Goal: Transaction & Acquisition: Purchase product/service

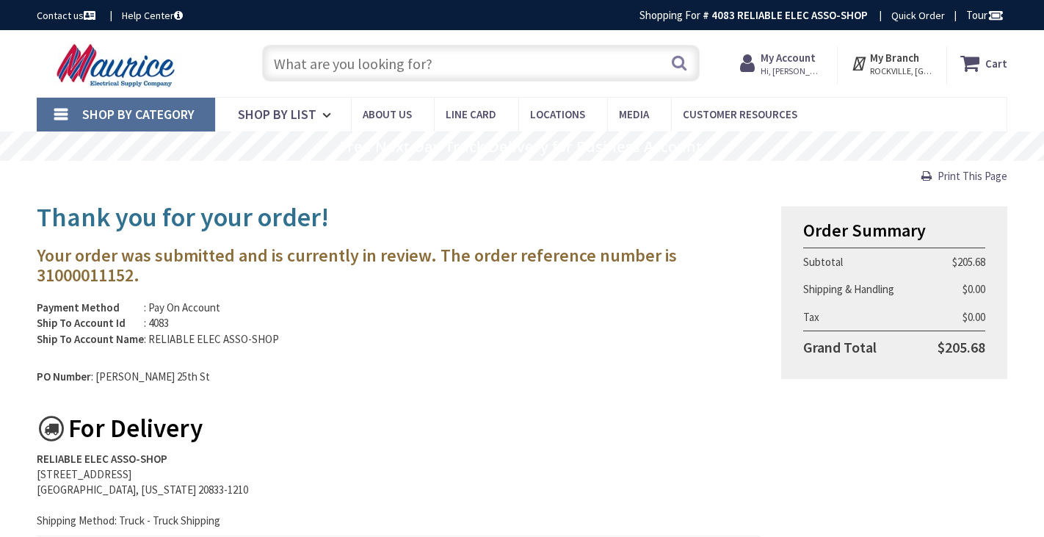
click at [283, 55] on input "text" at bounding box center [480, 63] width 437 height 37
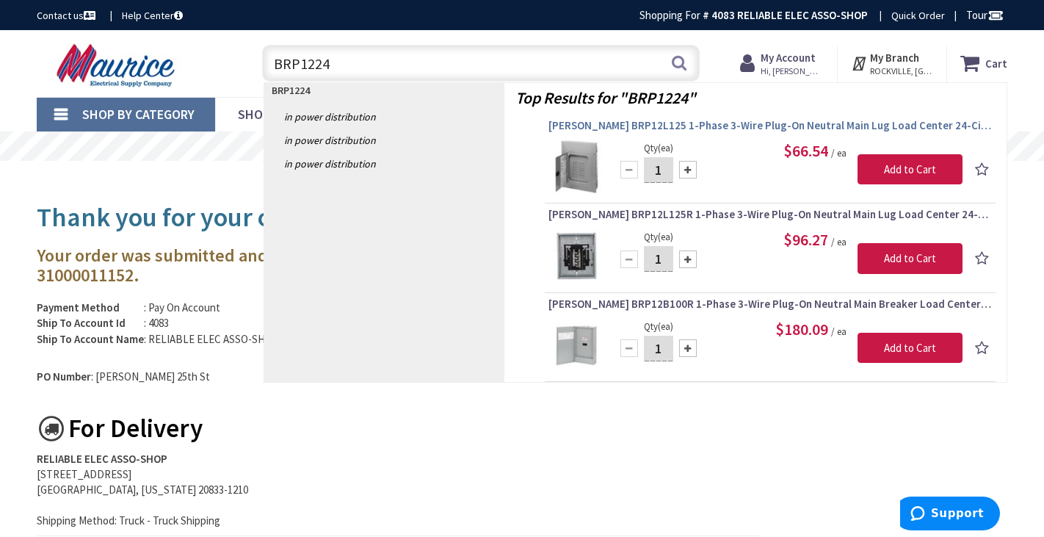
type input "BRP1224"
click at [704, 122] on span "[PERSON_NAME] BRP12L125 1-Phase 3-Wire Plug-On Neutral Main Lug Load Center 24-…" at bounding box center [771, 125] width 444 height 15
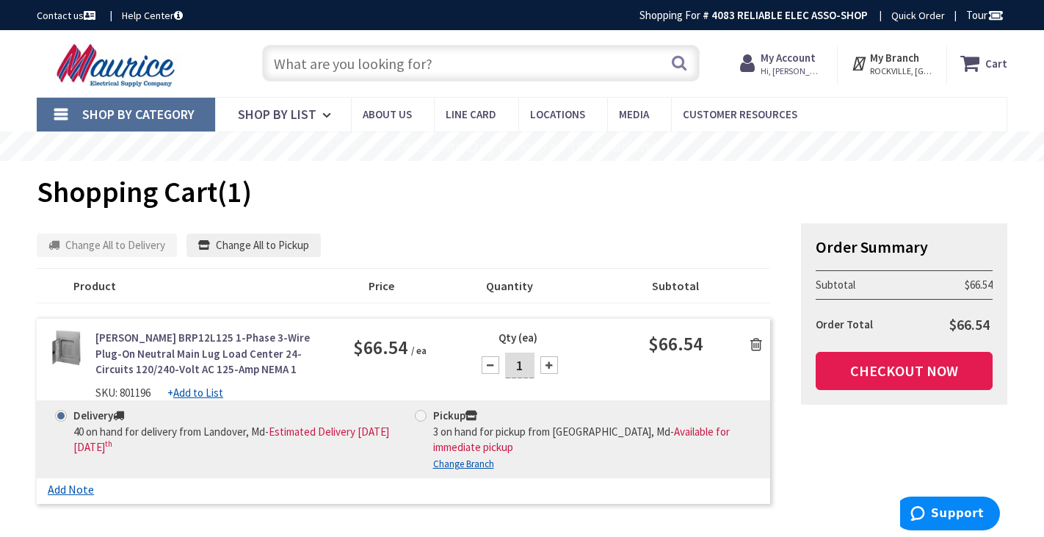
click at [872, 375] on link "Checkout Now" at bounding box center [904, 371] width 177 height 38
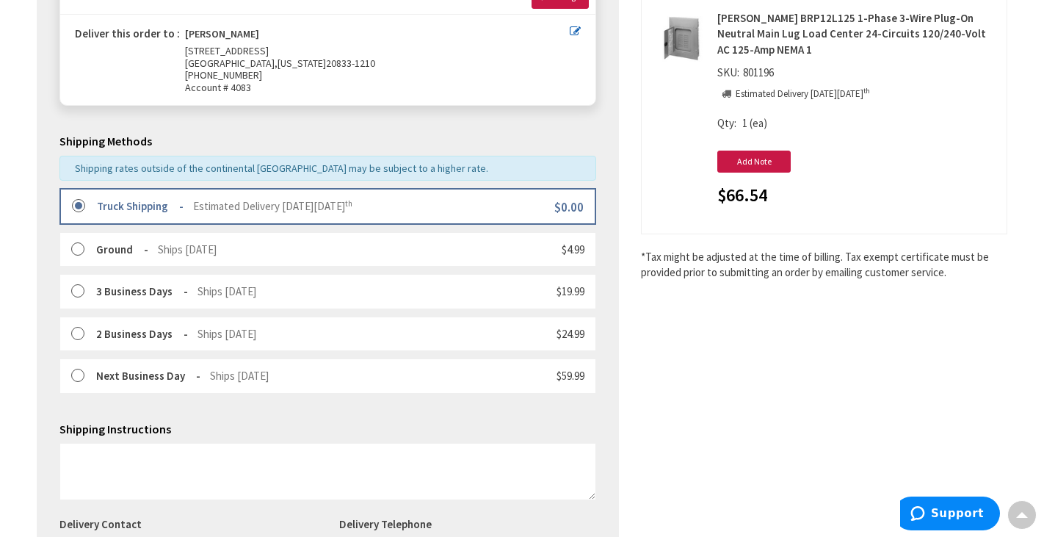
scroll to position [443, 0]
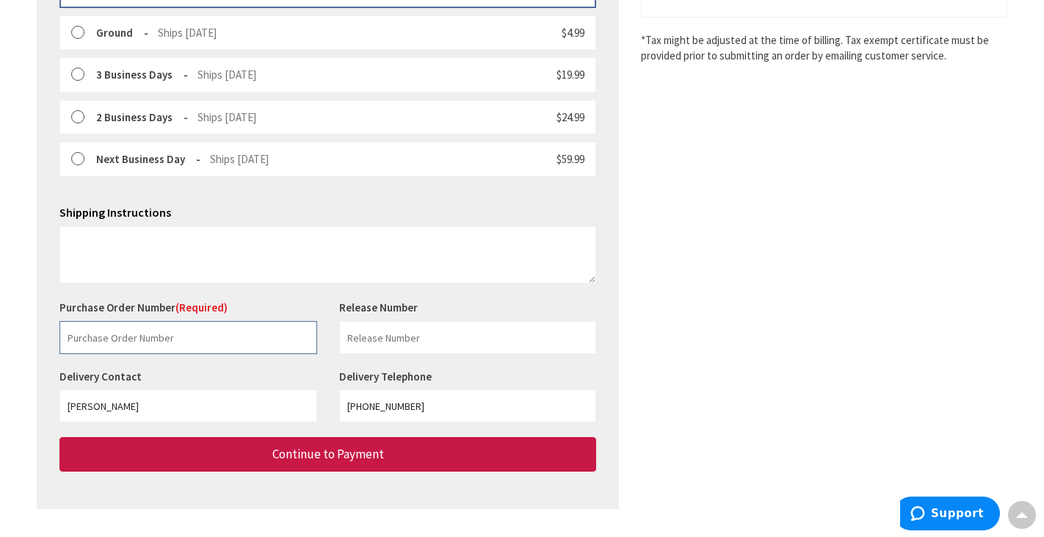
click at [142, 335] on input "text" at bounding box center [188, 337] width 258 height 33
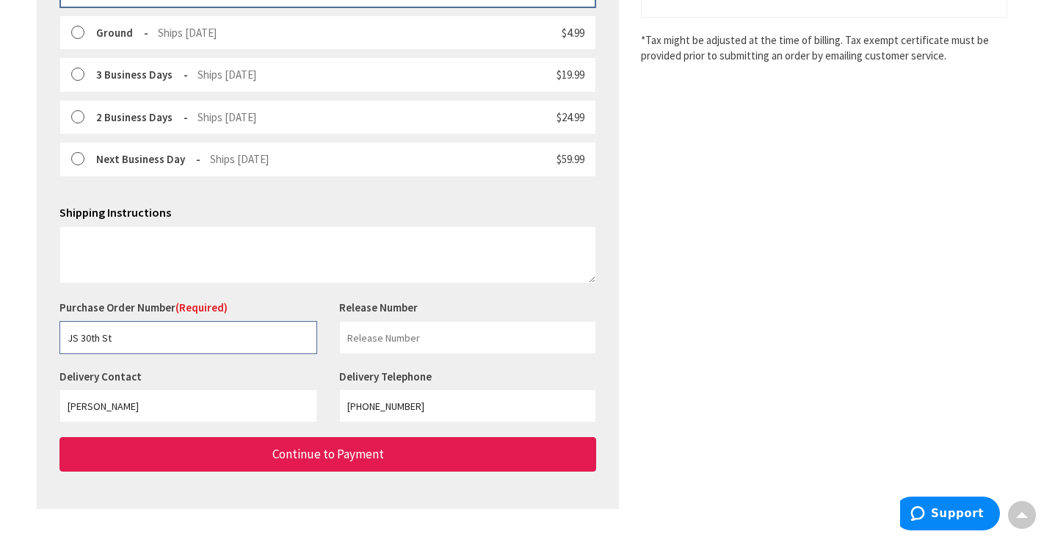
type input "JS 30th St"
click at [210, 437] on button "Continue to Payment" at bounding box center [327, 454] width 537 height 35
